Goal: Find specific page/section: Find specific page/section

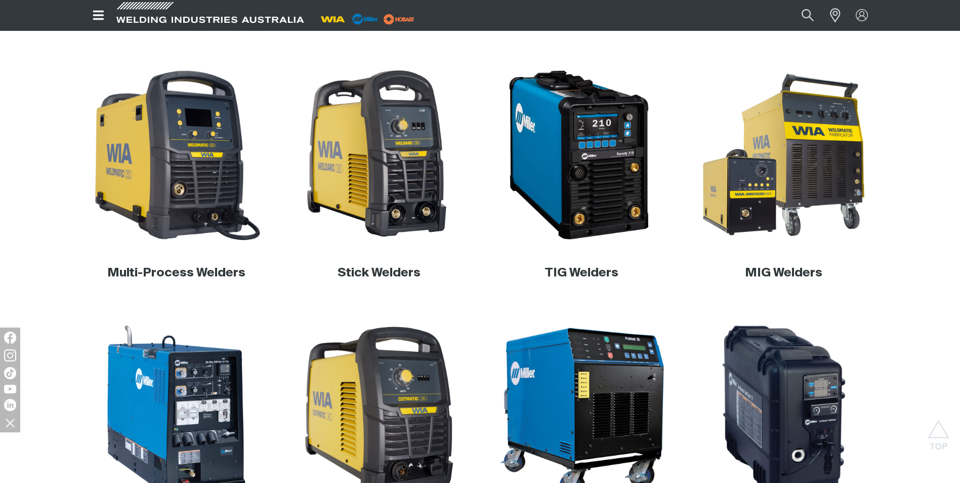
scroll to position [304, 0]
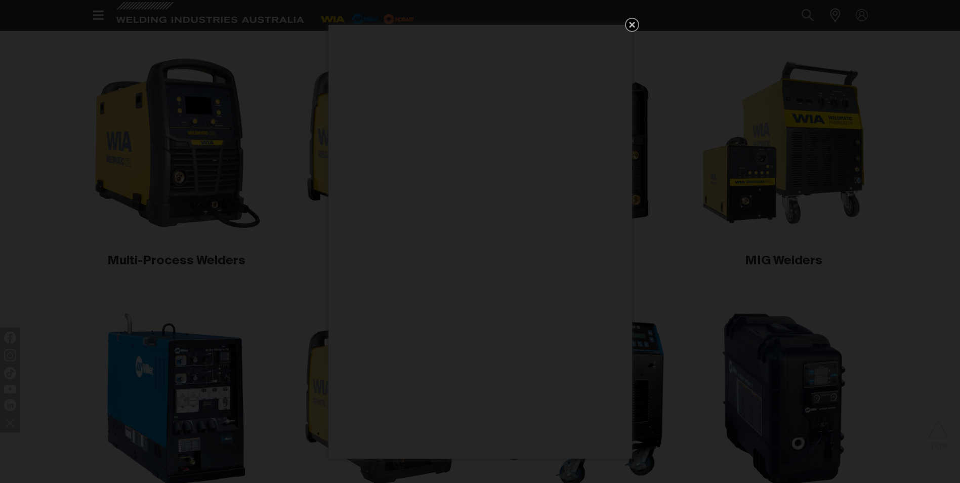
click at [635, 27] on icon "Get 5 WIA Welding Guides Free!" at bounding box center [632, 25] width 12 height 12
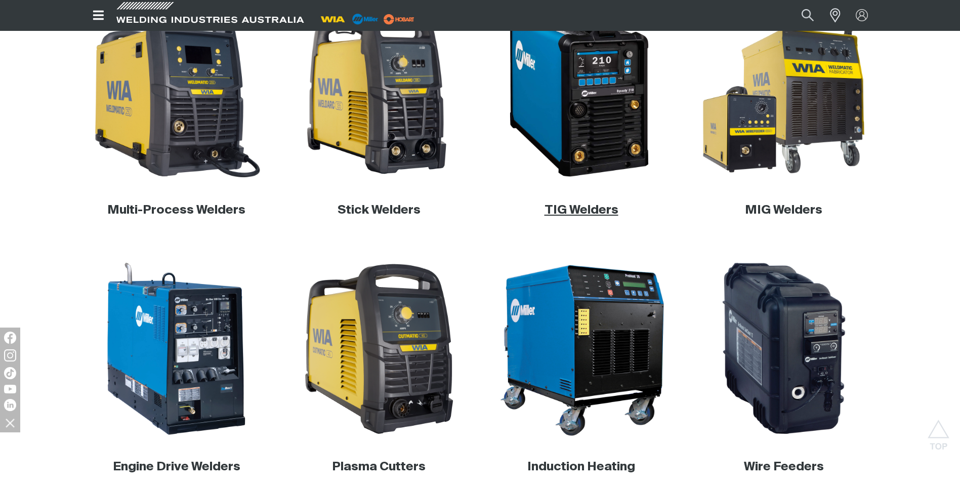
scroll to position [253, 0]
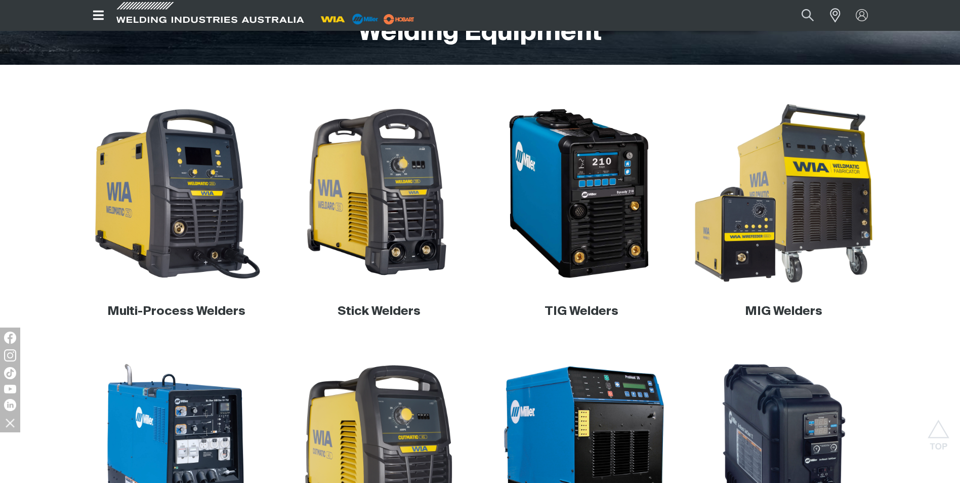
click at [816, 187] on img at bounding box center [784, 194] width 194 height 194
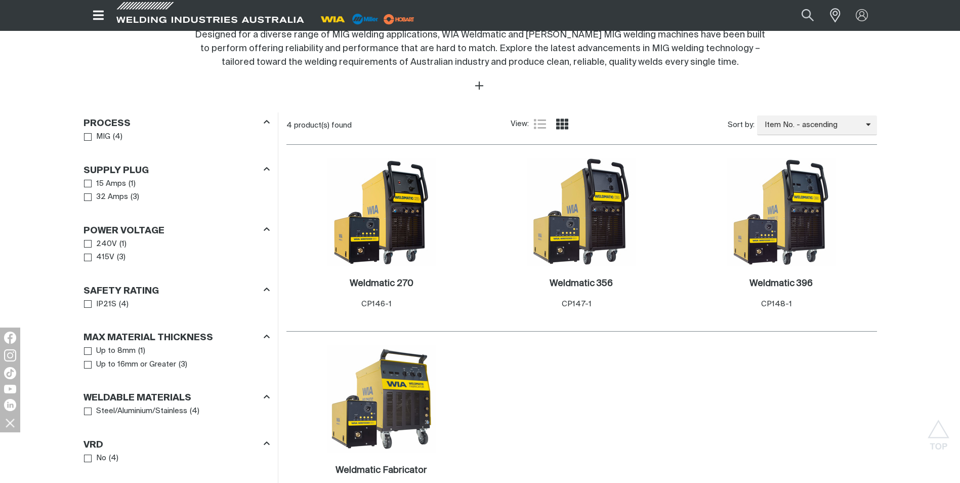
scroll to position [304, 0]
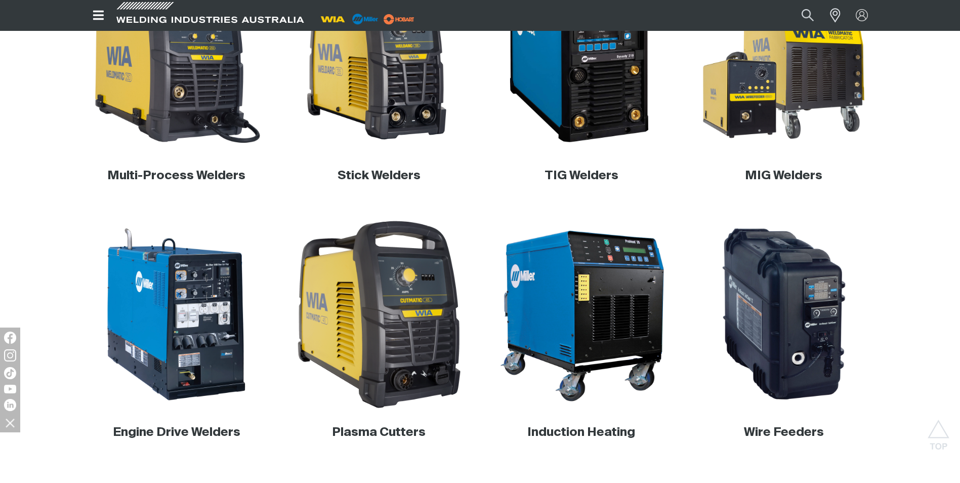
scroll to position [186, 0]
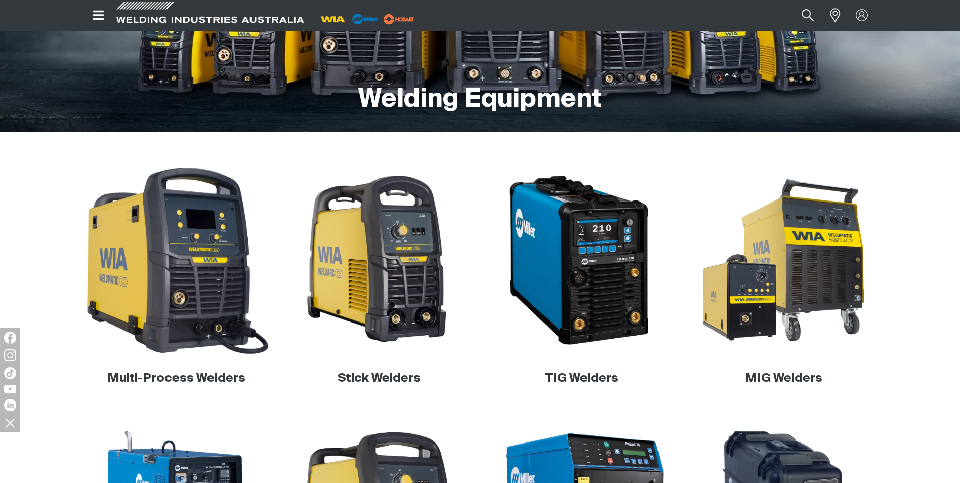
click at [226, 254] on img at bounding box center [176, 261] width 194 height 194
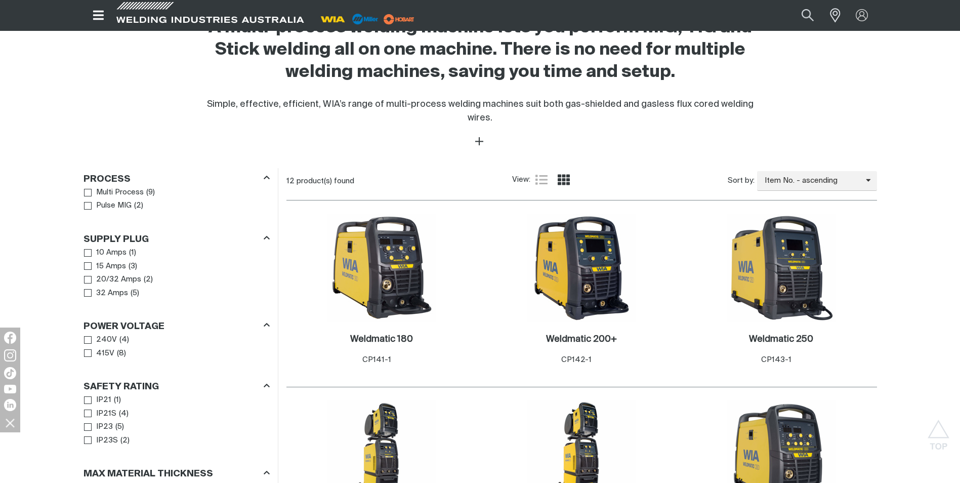
scroll to position [354, 0]
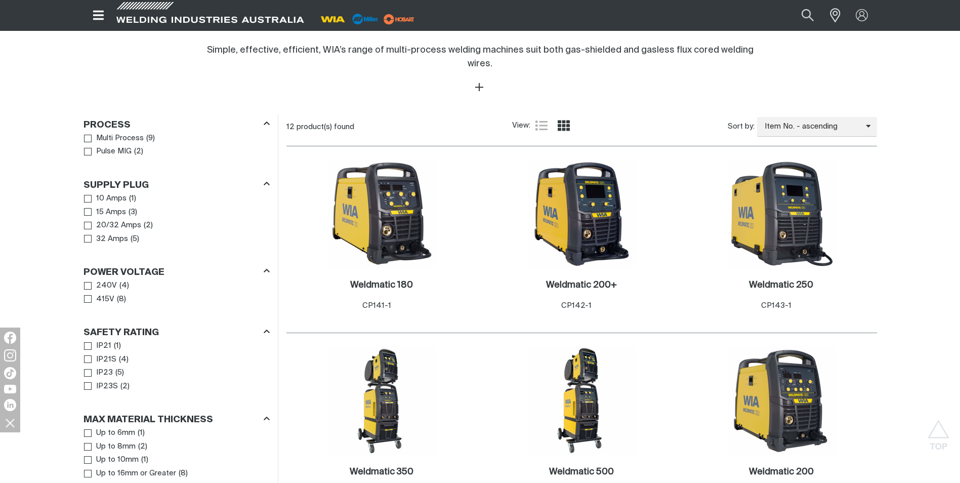
scroll to position [405, 0]
click at [393, 227] on img at bounding box center [382, 214] width 108 height 108
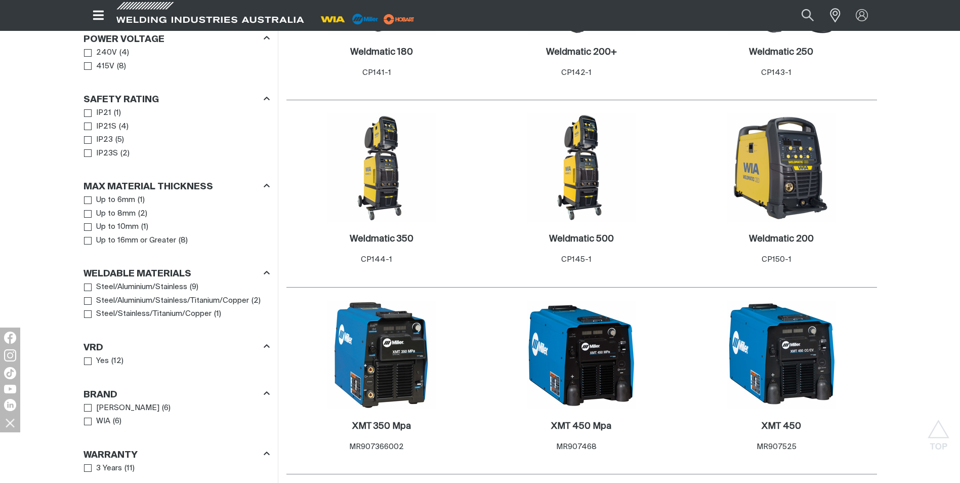
scroll to position [534, 0]
